Goal: Task Accomplishment & Management: Use online tool/utility

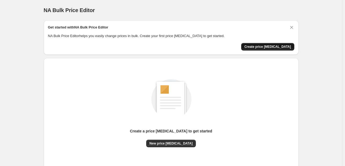
click at [270, 46] on span "Create price change job" at bounding box center [267, 46] width 47 height 4
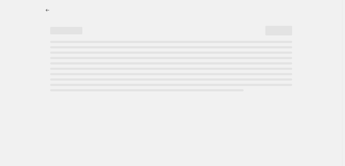
select select "percentage"
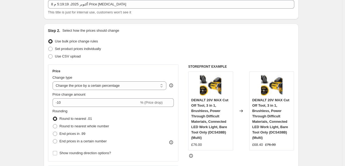
scroll to position [34, 0]
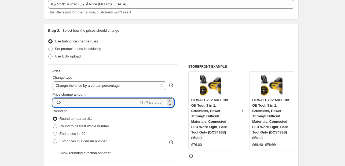
click at [101, 102] on input "-10" at bounding box center [96, 102] width 87 height 9
type input "30"
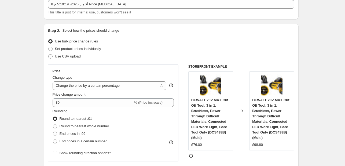
click at [183, 62] on div "Step 2. Select how the prices should change Use bulk price change rules Set pro…" at bounding box center [171, 118] width 246 height 180
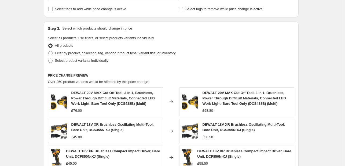
scroll to position [229, 0]
click at [64, 60] on span "Select product variants individually" at bounding box center [81, 60] width 53 height 4
click at [48, 58] on input "Select product variants individually" at bounding box center [48, 58] width 0 height 0
radio input "true"
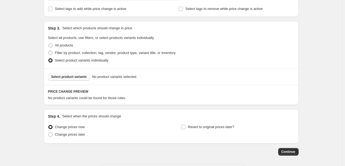
click at [69, 75] on span "Select product variants" at bounding box center [69, 76] width 36 height 4
click at [52, 53] on span at bounding box center [50, 53] width 4 height 4
click at [48, 51] on input "Filter by product, collection, tag, vendor, product type, variant title, or inv…" at bounding box center [48, 51] width 0 height 0
radio input "true"
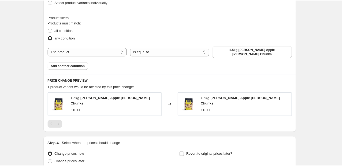
scroll to position [287, 0]
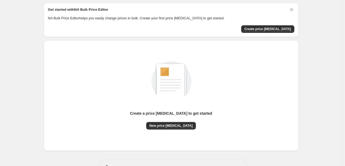
scroll to position [19, 0]
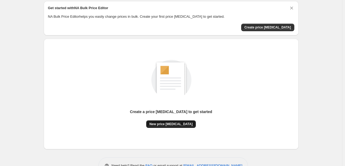
click at [175, 122] on span "New price [MEDICAL_DATA]" at bounding box center [170, 124] width 43 height 4
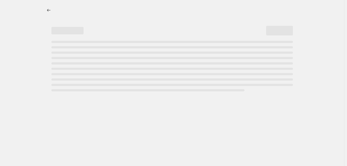
select select "percentage"
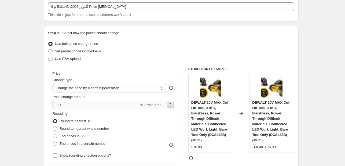
scroll to position [32, 0]
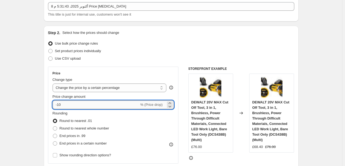
click at [74, 105] on input "-10" at bounding box center [96, 104] width 87 height 9
type input "-1"
type input "-30"
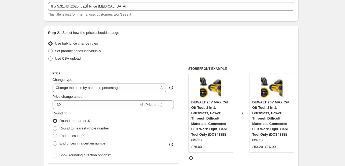
click at [139, 64] on div "Step 2. Select how the prices should change Use bulk price change rules Set pro…" at bounding box center [171, 120] width 246 height 180
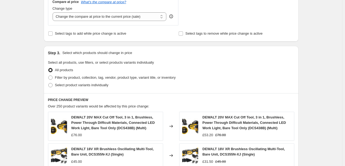
scroll to position [207, 0]
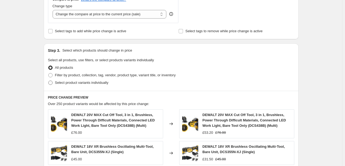
click at [52, 84] on span at bounding box center [50, 82] width 4 height 4
click at [48, 81] on input "Select product variants individually" at bounding box center [48, 80] width 0 height 0
radio input "true"
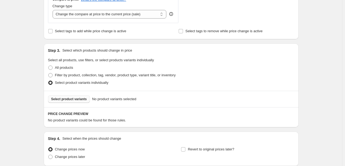
click at [64, 98] on span "Select product variants" at bounding box center [69, 99] width 36 height 4
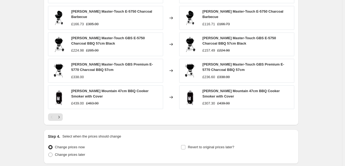
scroll to position [391, 0]
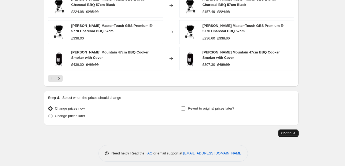
click at [283, 131] on span "Continue" at bounding box center [288, 133] width 14 height 4
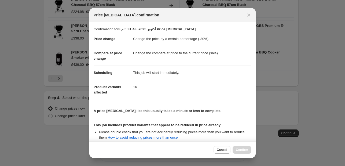
scroll to position [59, 0]
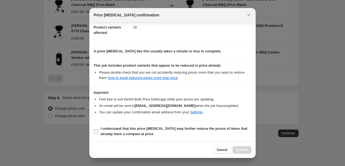
click at [95, 129] on input "I understand that this price [MEDICAL_DATA] may further reduce the prices of it…" at bounding box center [96, 131] width 4 height 4
checkbox input "true"
click at [238, 148] on span "Confirm" at bounding box center [242, 149] width 12 height 4
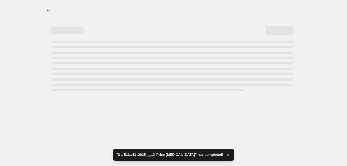
select select "percentage"
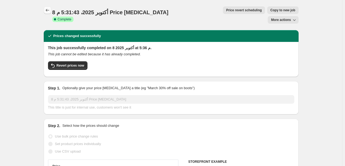
click at [50, 11] on icon "Price change jobs" at bounding box center [47, 10] width 5 height 5
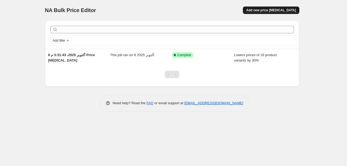
click at [269, 9] on span "Add new price [MEDICAL_DATA]" at bounding box center [271, 10] width 50 height 4
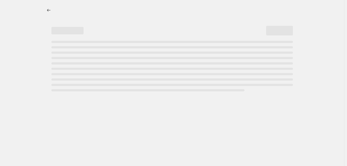
select select "percentage"
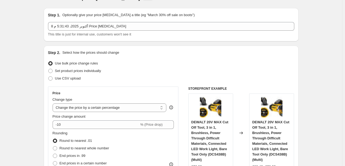
scroll to position [12, 0]
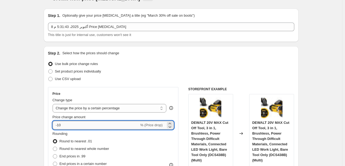
click at [74, 125] on input "-10" at bounding box center [96, 125] width 87 height 9
type input "-1"
type input "-30"
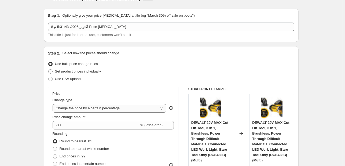
click at [95, 109] on select "Change the price to a certain amount Change the price by a certain amount Chang…" at bounding box center [110, 108] width 114 height 9
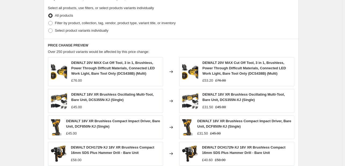
scroll to position [258, 0]
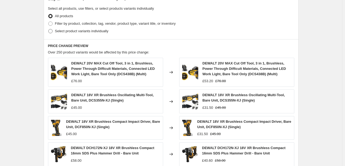
click at [51, 33] on span at bounding box center [50, 31] width 4 height 4
click at [48, 29] on input "Select product variants individually" at bounding box center [48, 29] width 0 height 0
radio input "true"
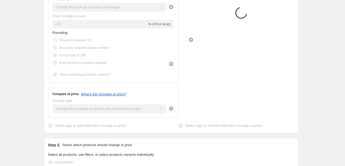
scroll to position [40, 0]
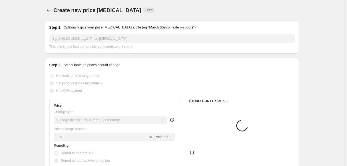
select select "percentage"
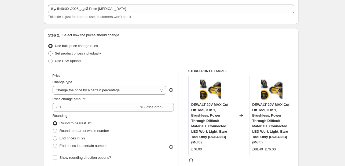
scroll to position [31, 0]
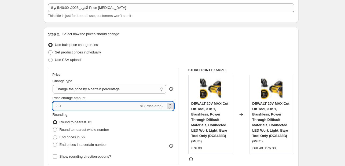
click at [70, 104] on input "-10" at bounding box center [96, 106] width 87 height 9
type input "-1"
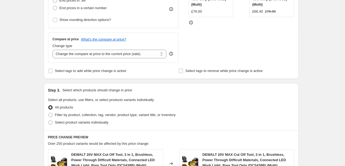
scroll to position [168, 0]
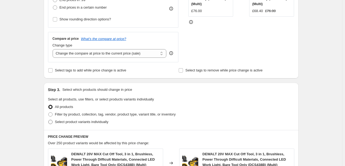
type input "-41"
click at [51, 123] on span at bounding box center [50, 122] width 4 height 4
click at [48, 120] on input "Select product variants individually" at bounding box center [48, 120] width 0 height 0
radio input "true"
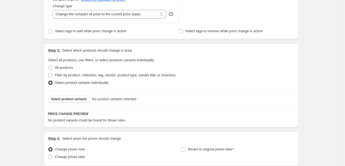
scroll to position [211, 0]
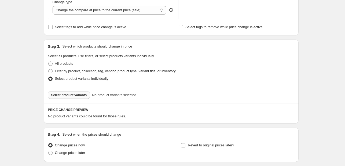
click at [68, 94] on span "Select product variants" at bounding box center [69, 95] width 36 height 4
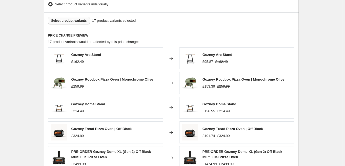
scroll to position [388, 0]
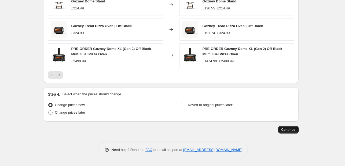
click at [290, 130] on span "Continue" at bounding box center [288, 129] width 14 height 4
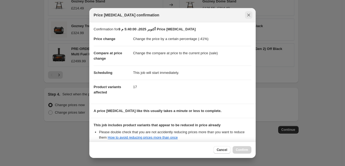
click at [247, 16] on icon "Close" at bounding box center [248, 15] width 3 height 3
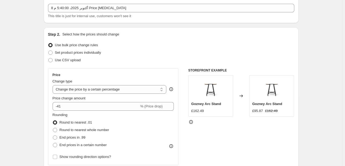
scroll to position [32, 0]
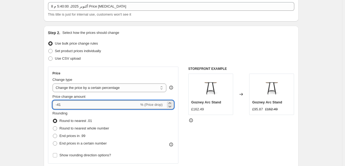
click at [73, 103] on input "-41" at bounding box center [96, 104] width 87 height 9
type input "-4"
type input "-30"
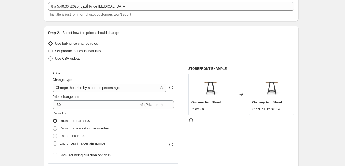
click at [181, 53] on div "Set product prices individually" at bounding box center [171, 51] width 246 height 8
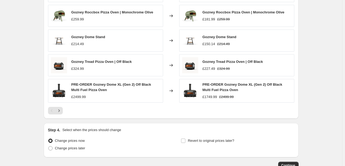
scroll to position [388, 0]
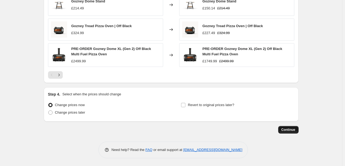
click at [284, 129] on span "Continue" at bounding box center [288, 129] width 14 height 4
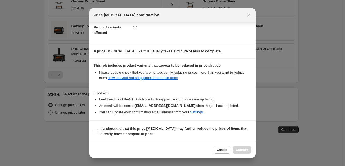
scroll to position [59, 0]
click at [96, 130] on input "I understand that this price [MEDICAL_DATA] may further reduce the prices of it…" at bounding box center [96, 131] width 4 height 4
checkbox input "true"
click at [241, 147] on button "Confirm" at bounding box center [241, 150] width 19 height 8
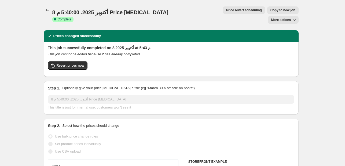
click at [45, 7] on div at bounding box center [48, 10] width 9 height 8
click at [47, 9] on icon "Price change jobs" at bounding box center [47, 10] width 5 height 5
